Goal: Task Accomplishment & Management: Use online tool/utility

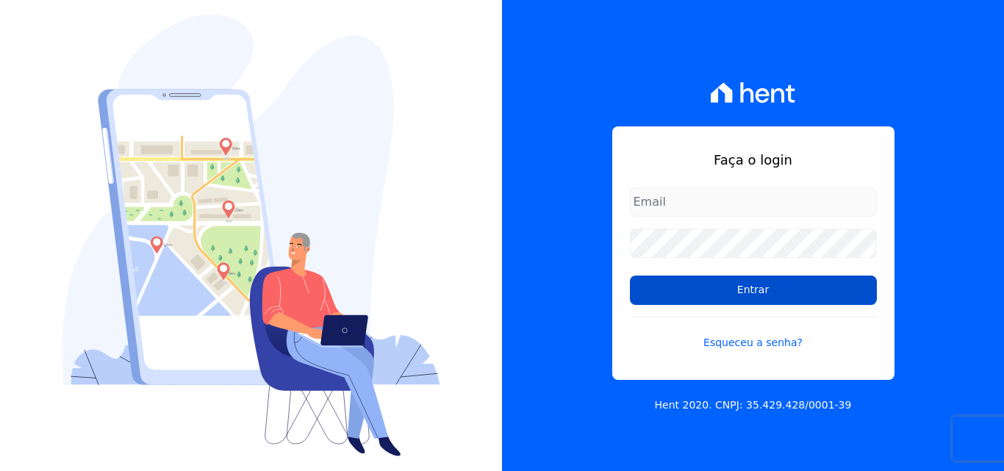
type input "[EMAIL_ADDRESS][DOMAIN_NAME]"
click at [767, 296] on input "Entrar" at bounding box center [753, 290] width 247 height 29
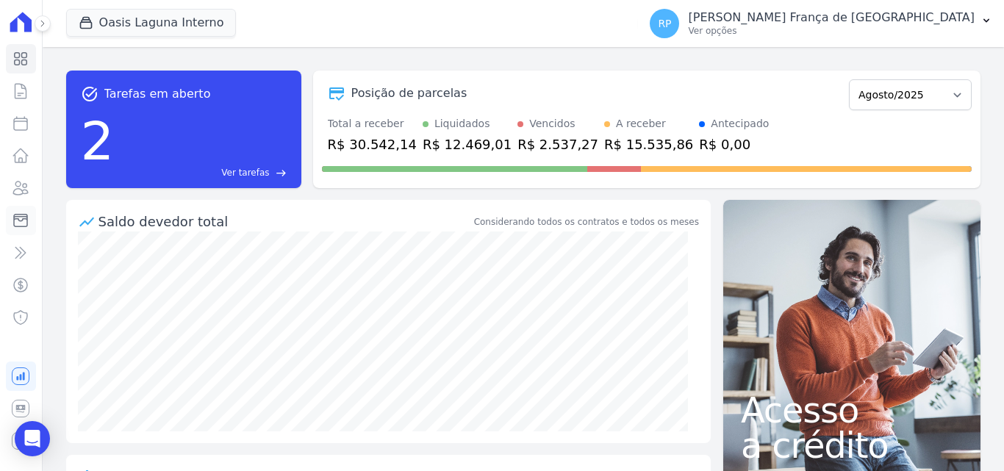
click at [16, 224] on icon at bounding box center [21, 221] width 18 height 18
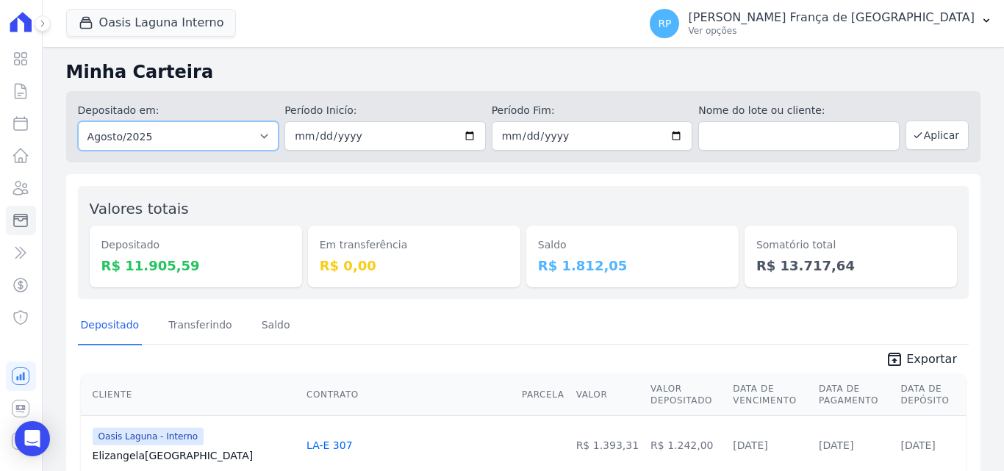
click at [207, 134] on select "Todos os meses Janeiro/2020 Fevereiro/2020 Março/2020 Abril/2020 Maio/2020 Junh…" at bounding box center [178, 135] width 201 height 29
select select "all"
click at [78, 121] on select "Todos os meses Janeiro/2020 Fevereiro/2020 Março/2020 Abril/2020 Maio/2020 Junh…" at bounding box center [178, 135] width 201 height 29
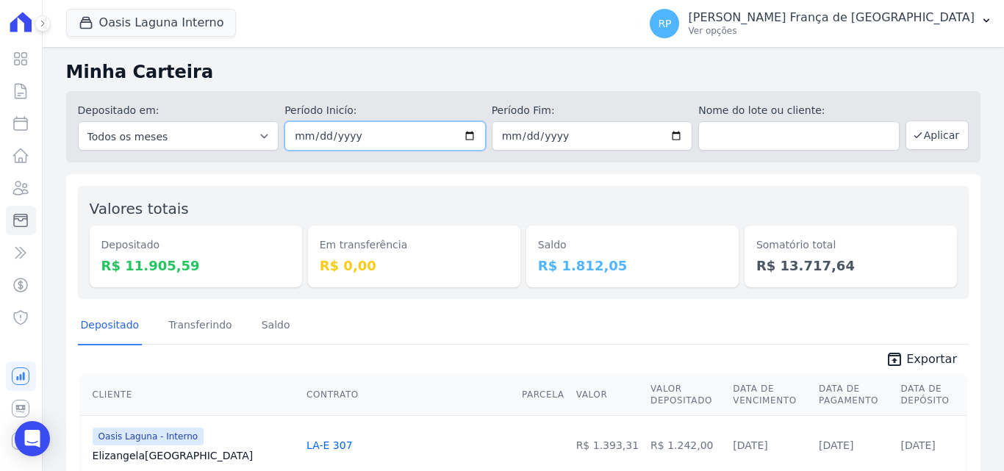
click at [466, 129] on input "date" at bounding box center [384, 135] width 201 height 29
type input "[DATE]"
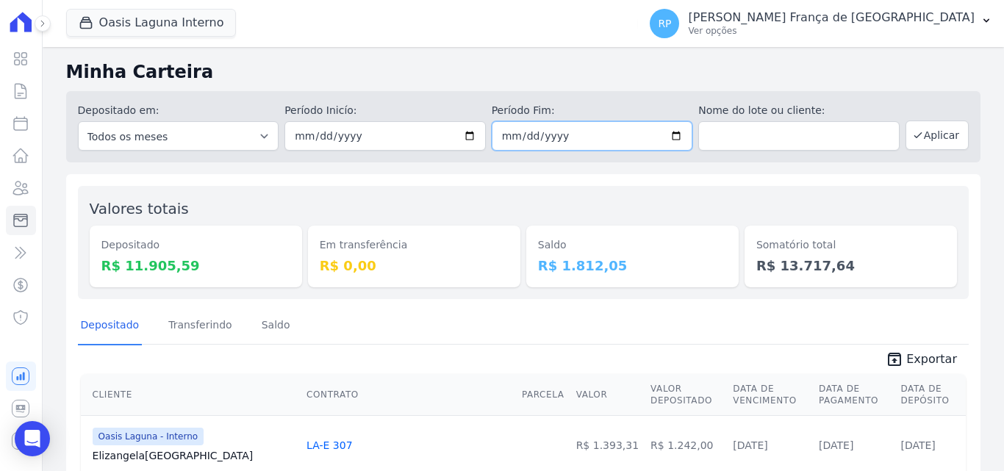
click at [670, 136] on input "date" at bounding box center [592, 135] width 201 height 29
type input "[DATE]"
click at [934, 137] on button "Aplicar" at bounding box center [937, 135] width 63 height 29
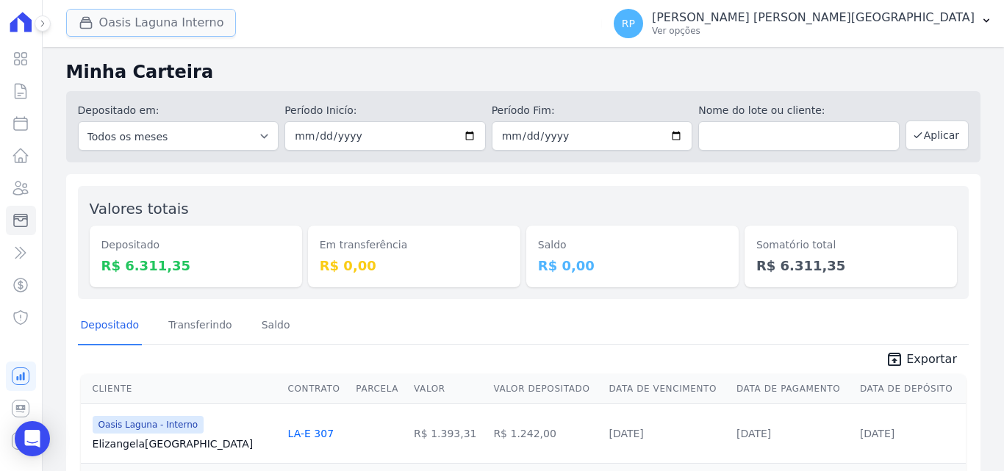
click at [152, 26] on button "Oasis Laguna Interno" at bounding box center [151, 23] width 171 height 28
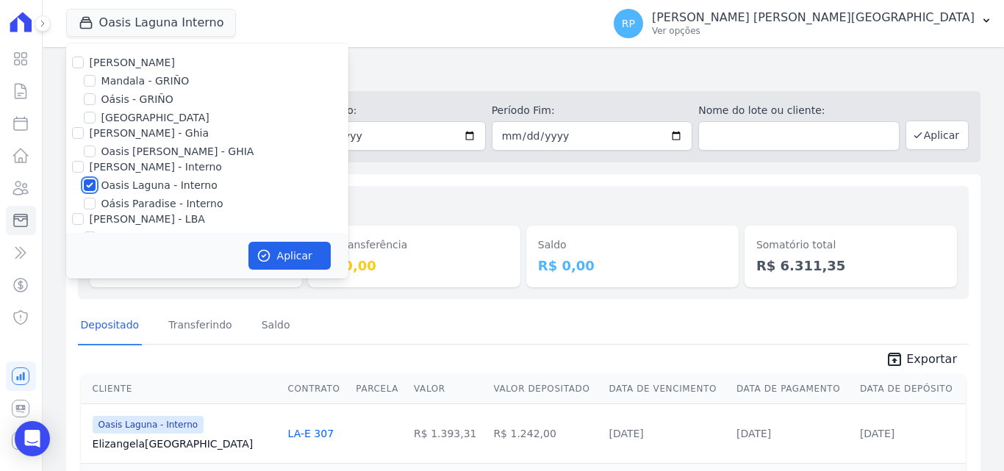
click at [87, 185] on input "Oasis Laguna - Interno" at bounding box center [90, 185] width 12 height 12
checkbox input "false"
click at [87, 98] on input "Oásis - GRIÑO" at bounding box center [90, 99] width 12 height 12
checkbox input "true"
click at [264, 247] on button "Aplicar" at bounding box center [289, 256] width 82 height 28
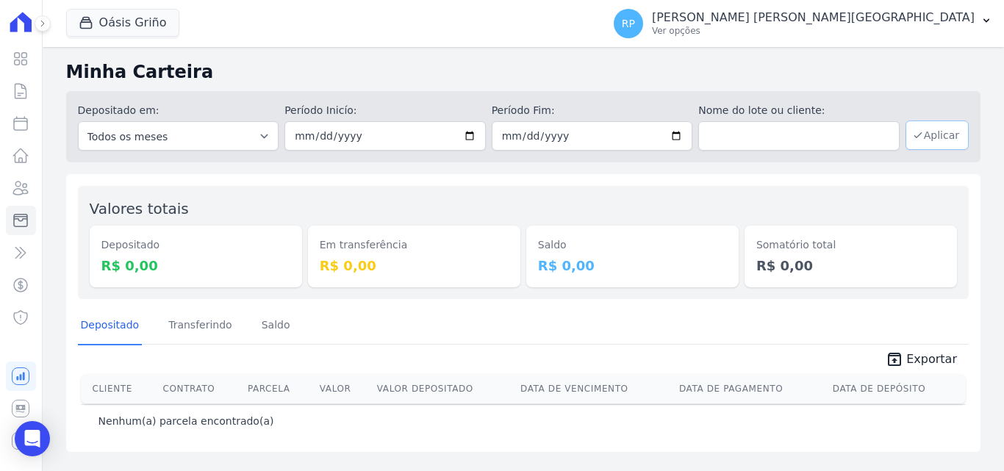
click at [947, 131] on button "Aplicar" at bounding box center [937, 135] width 63 height 29
click at [96, 15] on div "button" at bounding box center [89, 22] width 21 height 15
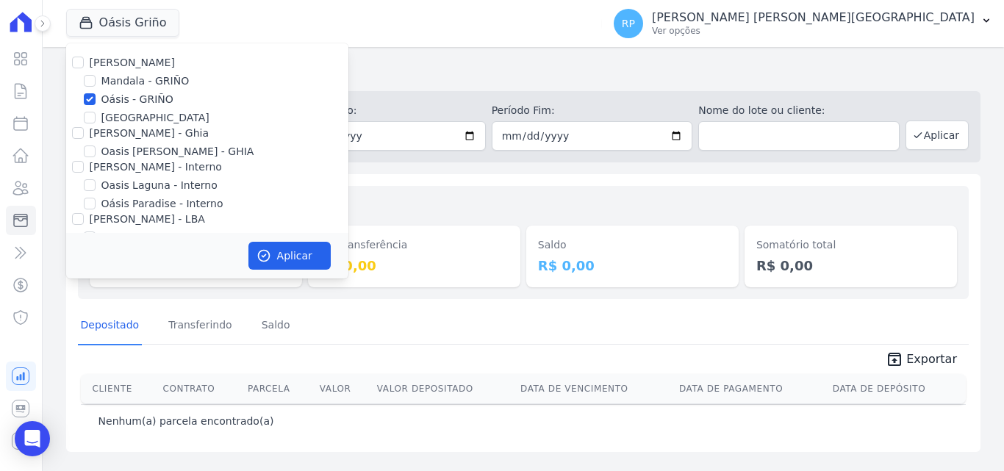
click at [93, 91] on div "Celina Guimarães - GRIÑO Mandala - GRIÑO Oásis - GRIÑO Parque - GRIÑO Celina Gu…" at bounding box center [207, 159] width 282 height 232
click at [92, 98] on input "Oásis - GRIÑO" at bounding box center [90, 99] width 12 height 12
checkbox input "false"
click at [75, 132] on input "[PERSON_NAME] - Ghia" at bounding box center [78, 133] width 12 height 12
checkbox input "true"
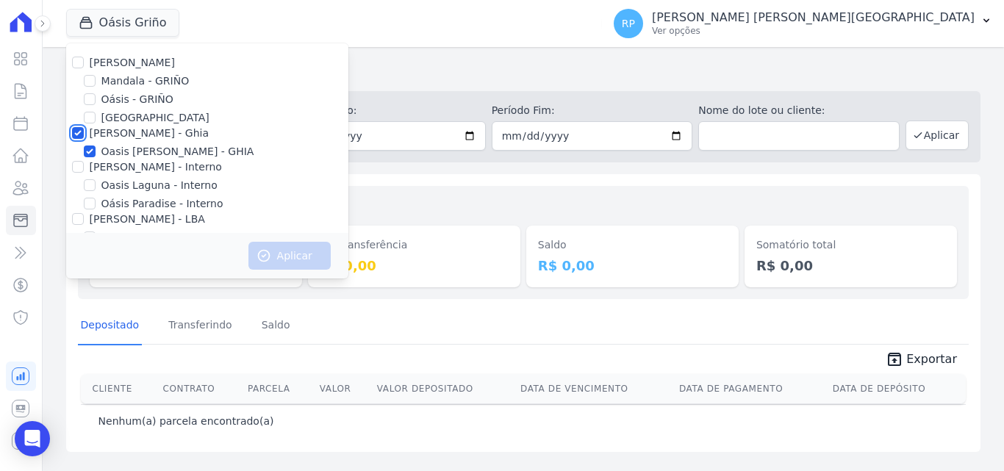
checkbox input "true"
click at [282, 259] on button "Aplicar" at bounding box center [289, 256] width 82 height 28
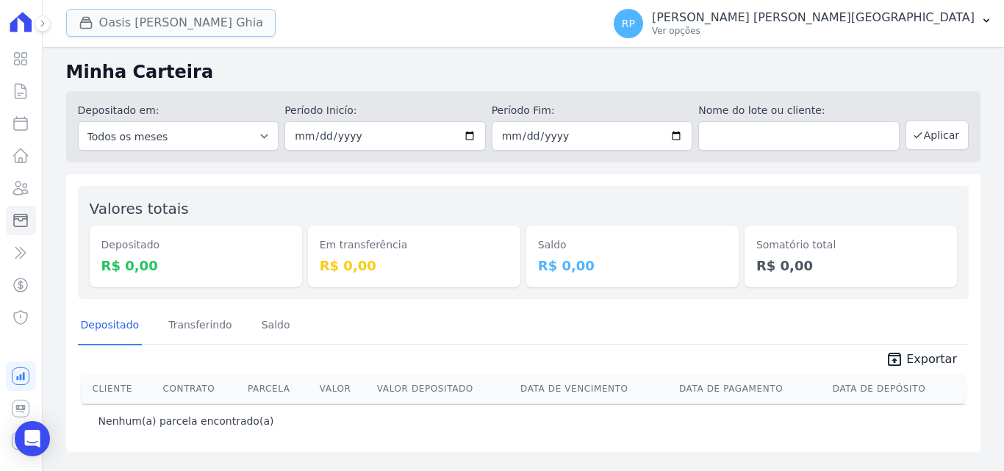
click at [177, 26] on button "Oasis Celina Guimaraes Ghia" at bounding box center [170, 23] width 209 height 28
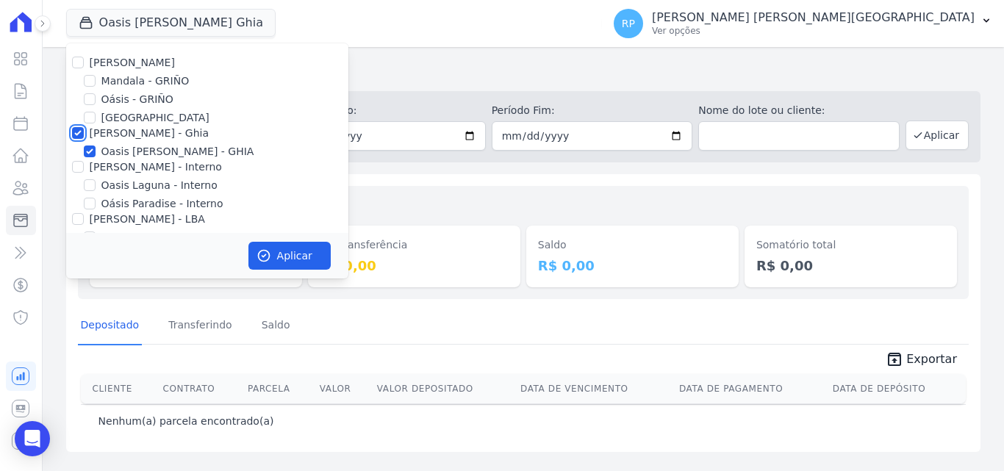
click at [77, 133] on input "[PERSON_NAME] - Ghia" at bounding box center [78, 133] width 12 height 12
checkbox input "false"
click at [75, 162] on input "[PERSON_NAME] - Interno" at bounding box center [78, 167] width 12 height 12
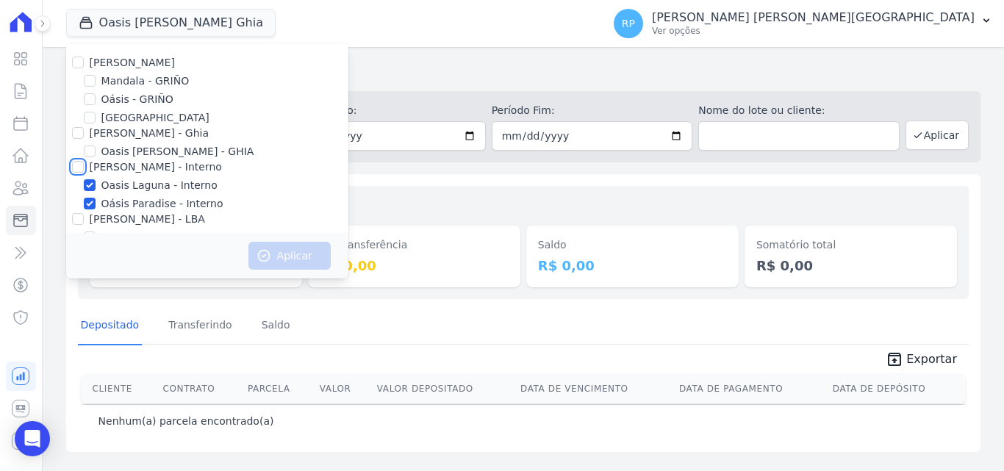
checkbox input "true"
click at [274, 261] on button "Aplicar" at bounding box center [289, 256] width 82 height 28
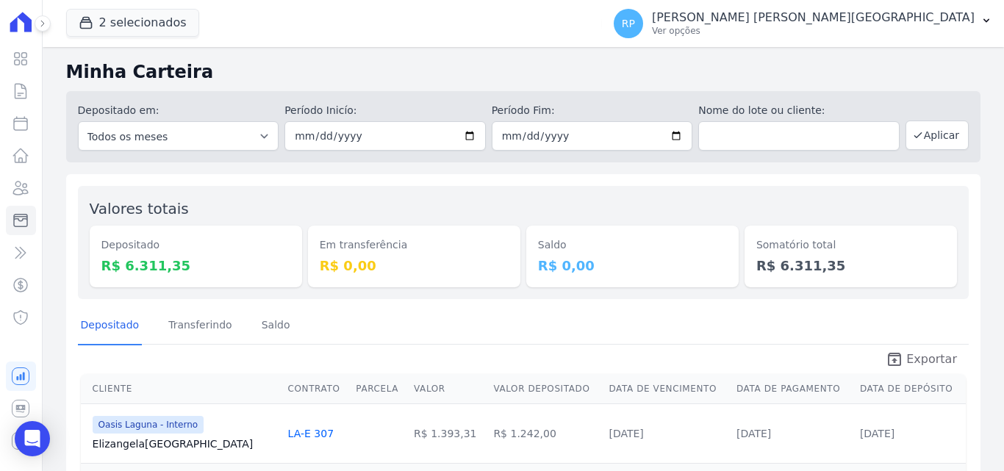
click at [919, 362] on span "Exportar" at bounding box center [931, 360] width 51 height 18
click at [124, 19] on button "2 selecionados" at bounding box center [132, 23] width 133 height 28
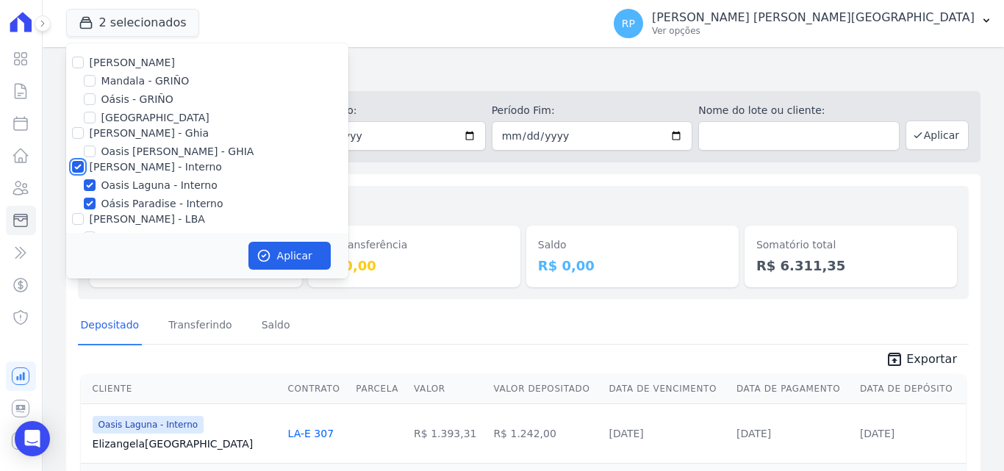
click at [81, 165] on input "[PERSON_NAME] - Interno" at bounding box center [78, 167] width 12 height 12
checkbox input "false"
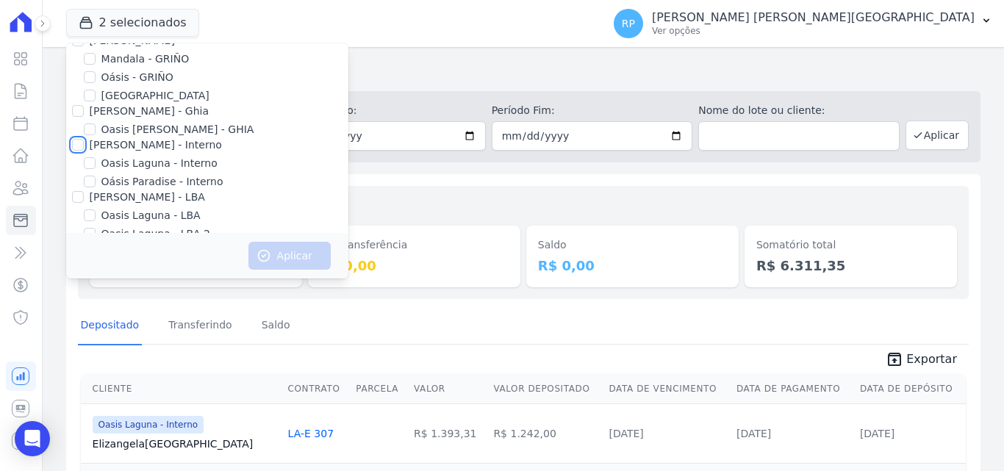
scroll to position [43, 0]
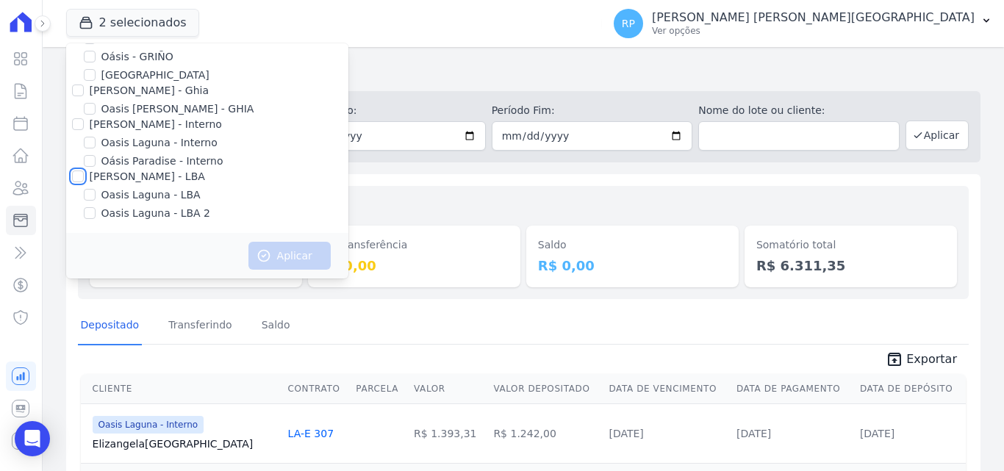
click at [80, 175] on input "[PERSON_NAME] - LBA" at bounding box center [78, 177] width 12 height 12
checkbox input "true"
click at [258, 248] on icon "button" at bounding box center [264, 255] width 15 height 15
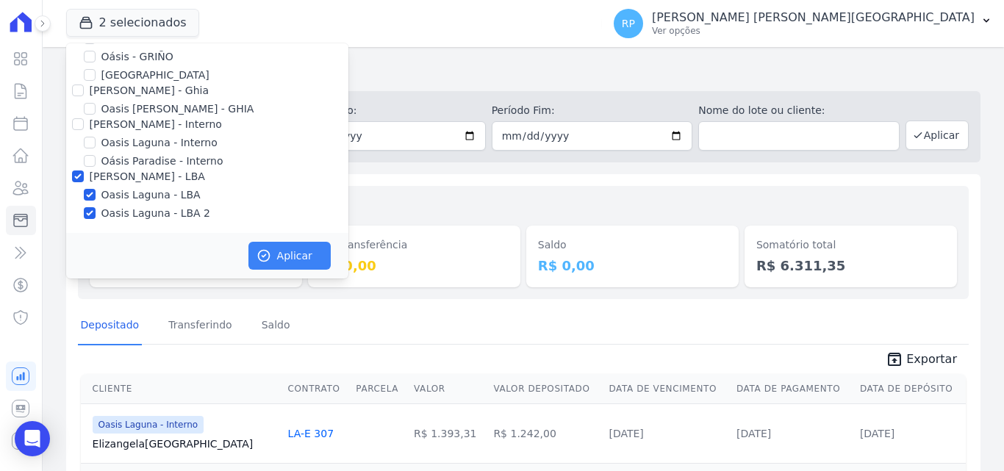
scroll to position [40, 0]
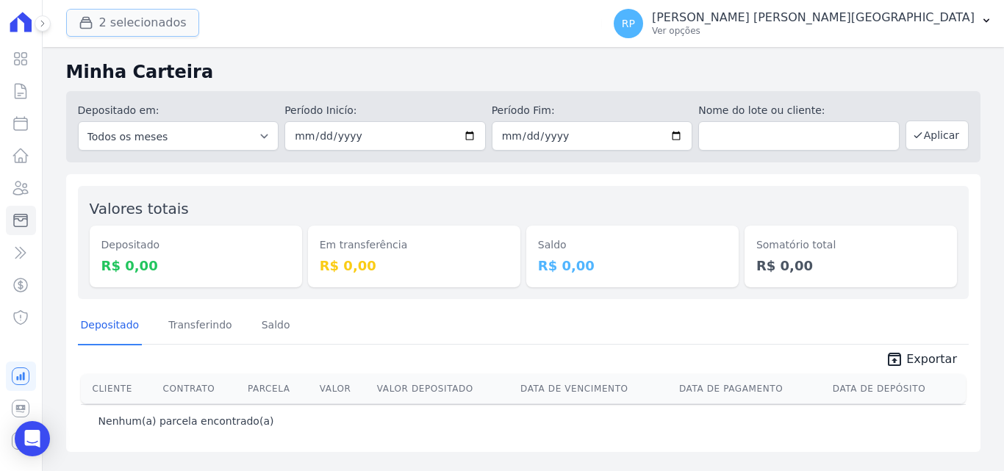
click at [115, 31] on button "2 selecionados" at bounding box center [132, 23] width 133 height 28
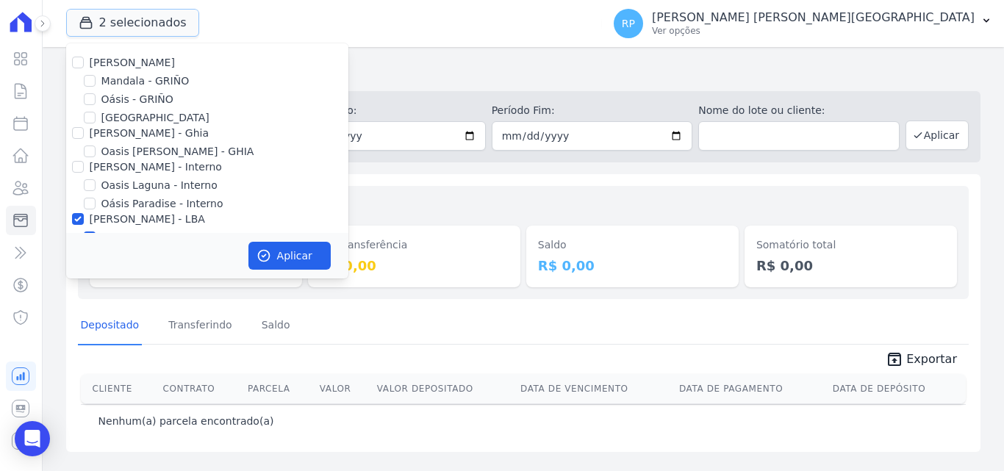
scroll to position [43, 0]
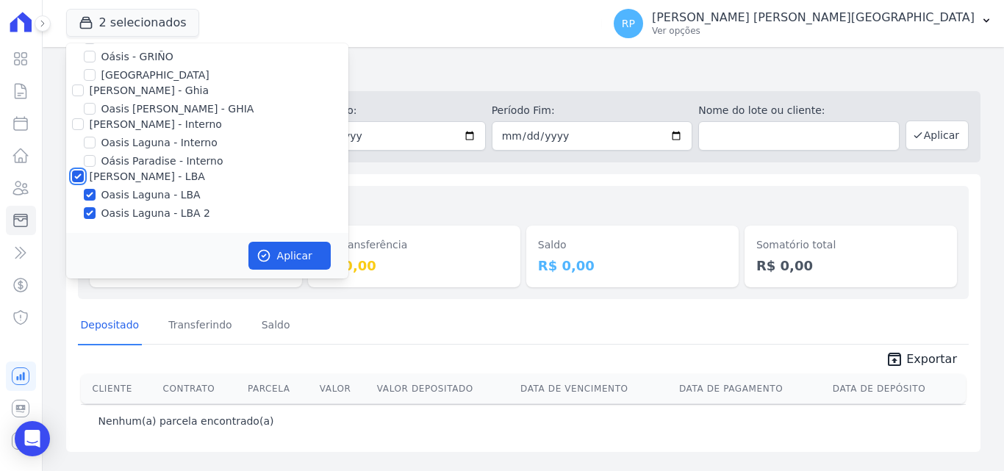
click at [74, 179] on input "[PERSON_NAME] - LBA" at bounding box center [78, 177] width 12 height 12
checkbox input "false"
click at [75, 125] on input "[PERSON_NAME] - Interno" at bounding box center [78, 124] width 12 height 12
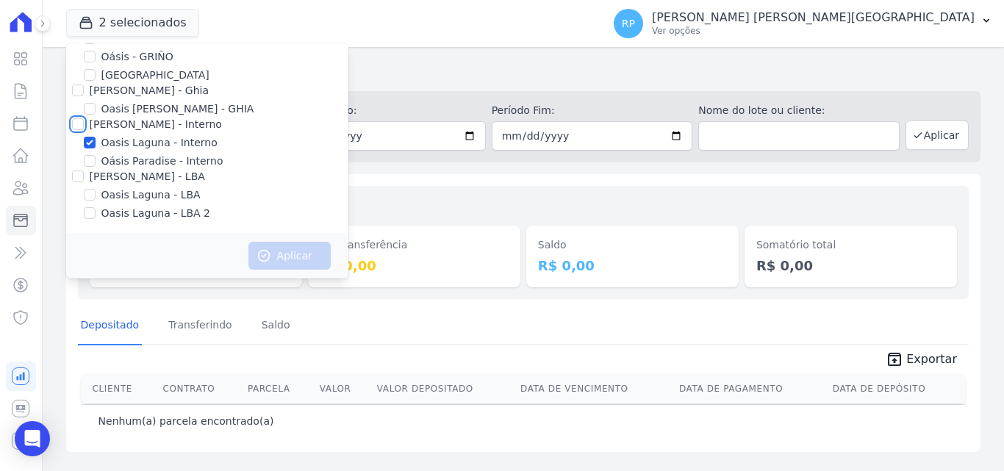
checkbox input "true"
click at [313, 249] on button "Aplicar" at bounding box center [289, 256] width 82 height 28
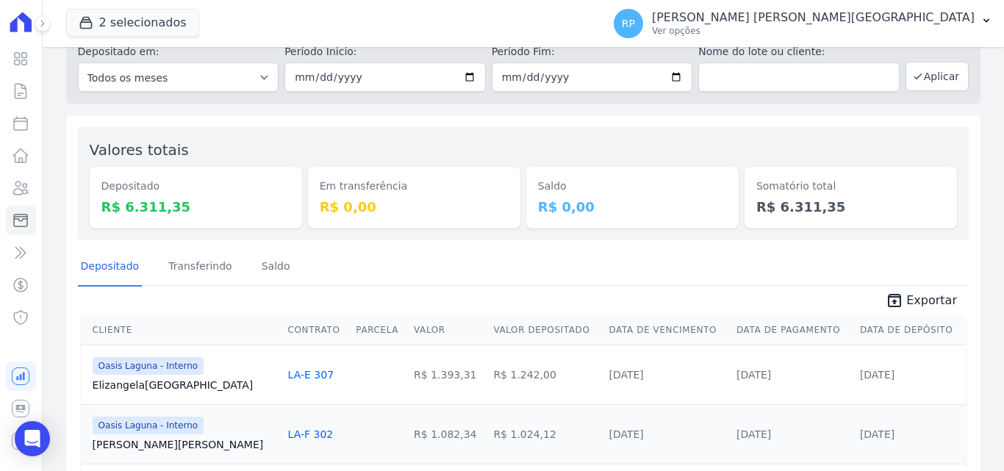
scroll to position [0, 0]
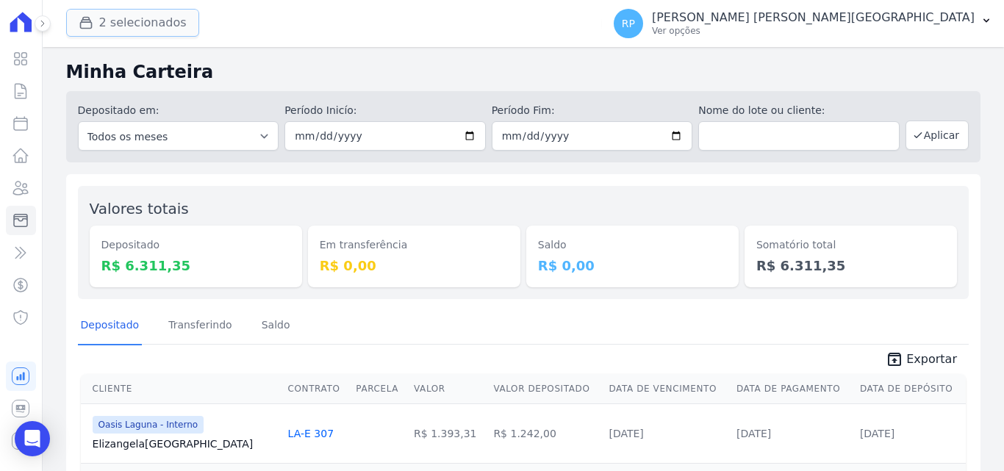
click at [101, 21] on button "2 selecionados" at bounding box center [132, 23] width 133 height 28
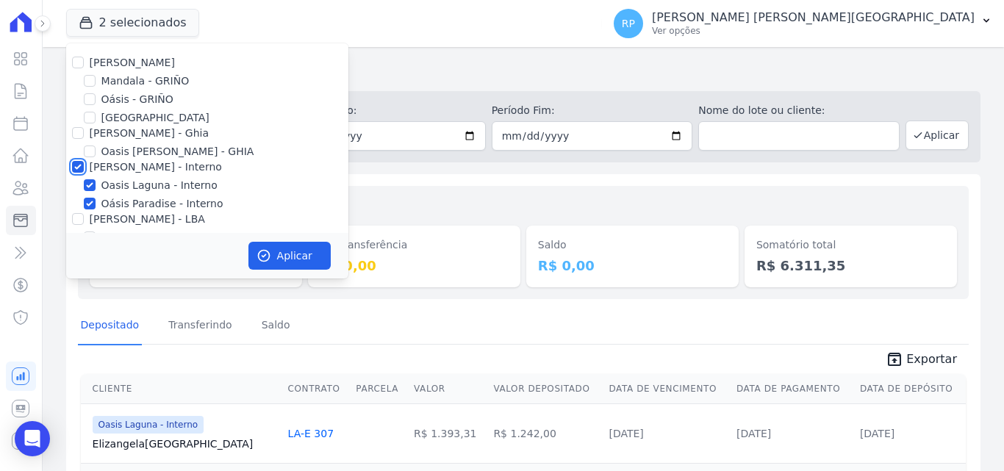
click at [79, 170] on input "[PERSON_NAME] - Interno" at bounding box center [78, 167] width 12 height 12
checkbox input "false"
click at [73, 132] on input "[PERSON_NAME] - Ghia" at bounding box center [78, 133] width 12 height 12
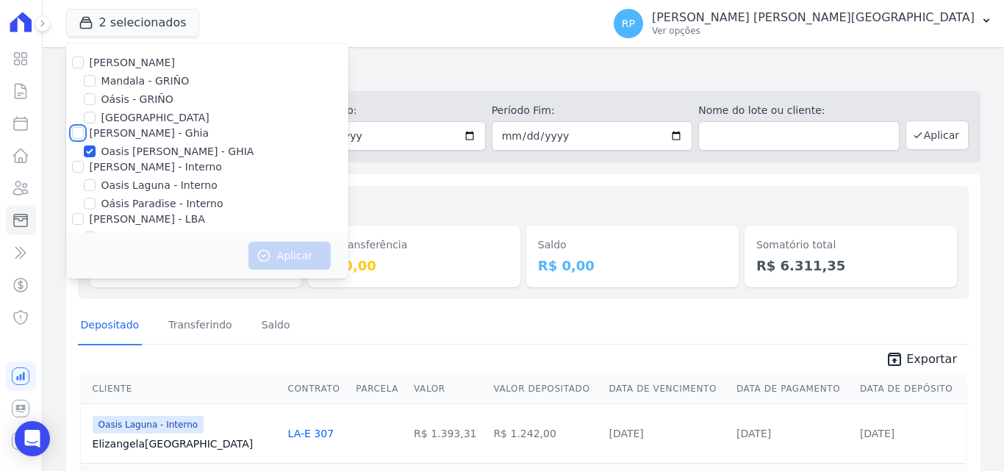
checkbox input "true"
click at [284, 251] on button "Aplicar" at bounding box center [289, 256] width 82 height 28
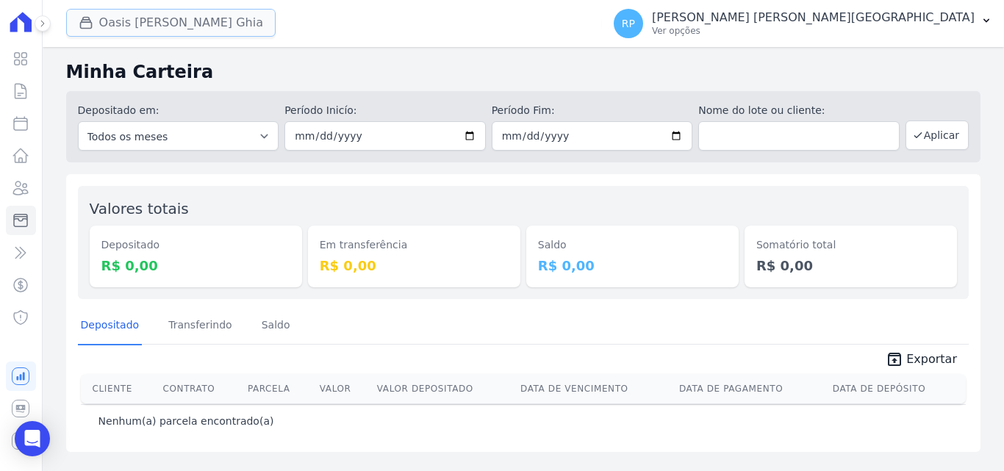
click at [113, 20] on button "Oasis Celina Guimaraes Ghia" at bounding box center [170, 23] width 209 height 28
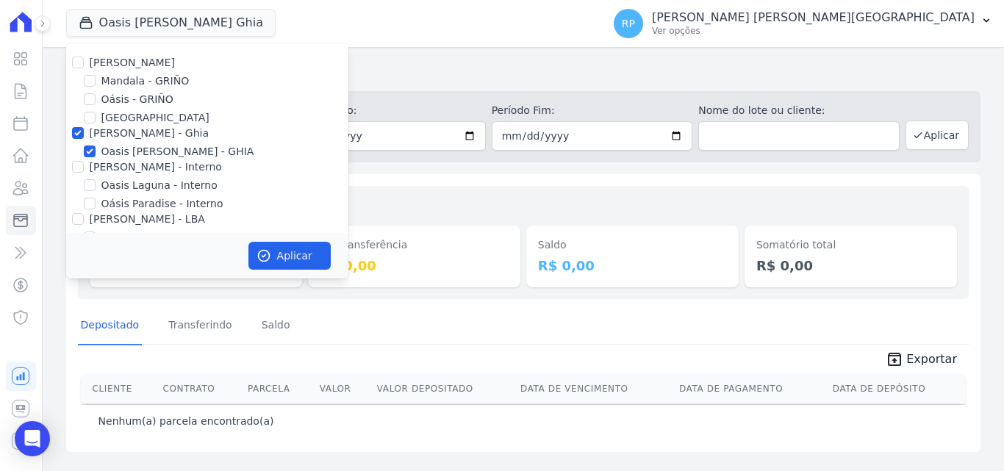
click at [72, 137] on div at bounding box center [78, 133] width 12 height 15
click at [75, 135] on input "[PERSON_NAME] - Ghia" at bounding box center [78, 133] width 12 height 12
checkbox input "false"
click at [90, 96] on input "Oásis - GRIÑO" at bounding box center [90, 99] width 12 height 12
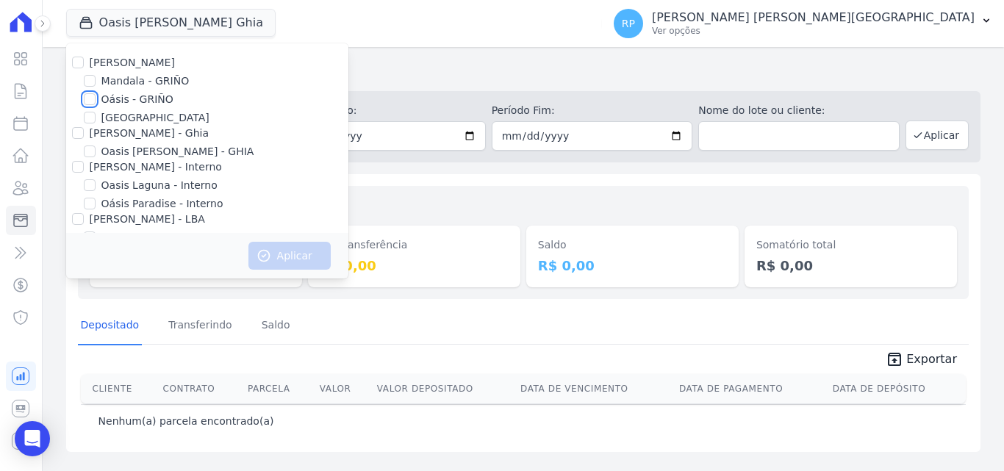
checkbox input "true"
click at [302, 255] on button "Aplicar" at bounding box center [289, 256] width 82 height 28
